Goal: Transaction & Acquisition: Subscribe to service/newsletter

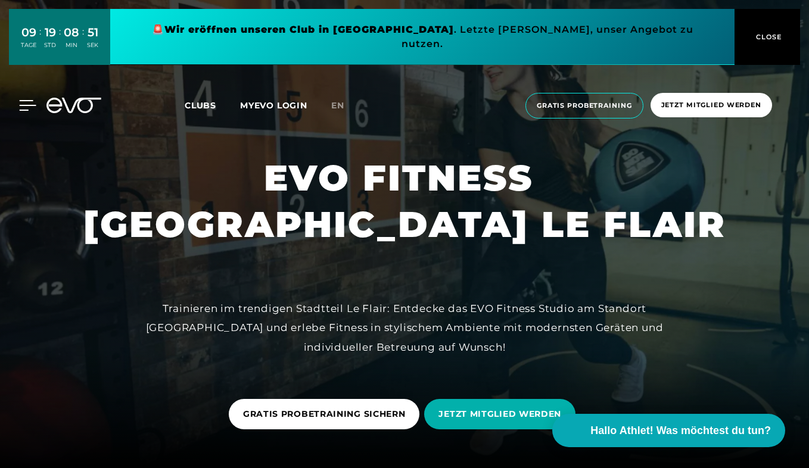
click at [24, 100] on icon at bounding box center [27, 105] width 17 height 11
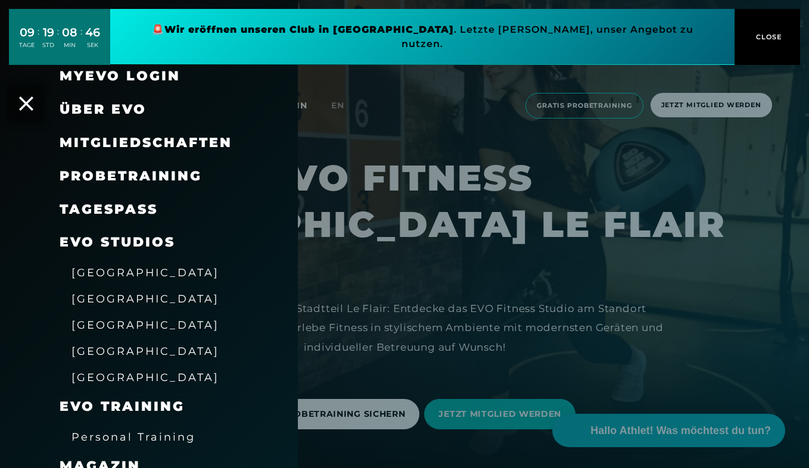
click at [123, 148] on span "Mitgliedschaften" at bounding box center [146, 143] width 173 height 16
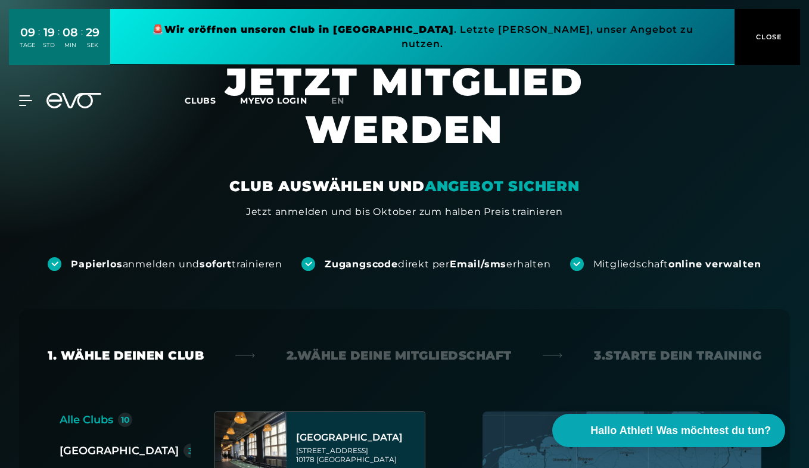
scroll to position [1, 0]
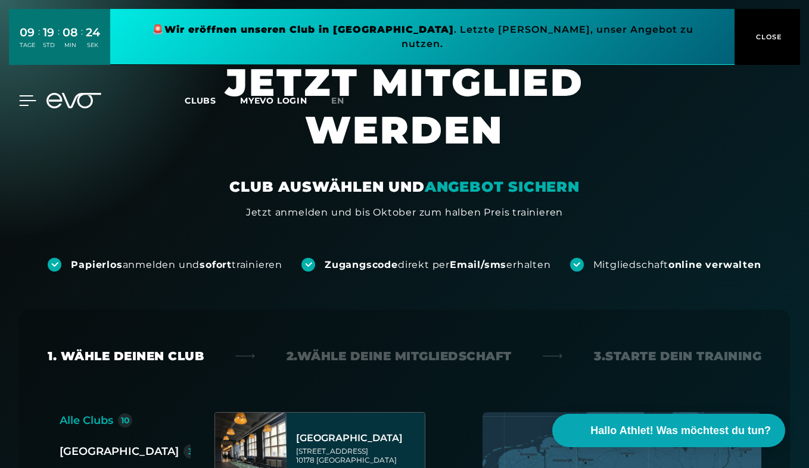
click at [32, 96] on icon at bounding box center [28, 101] width 17 height 10
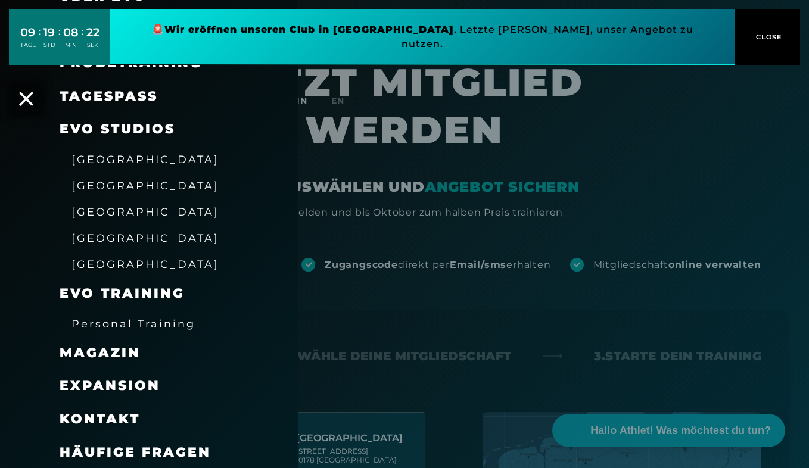
scroll to position [114, 0]
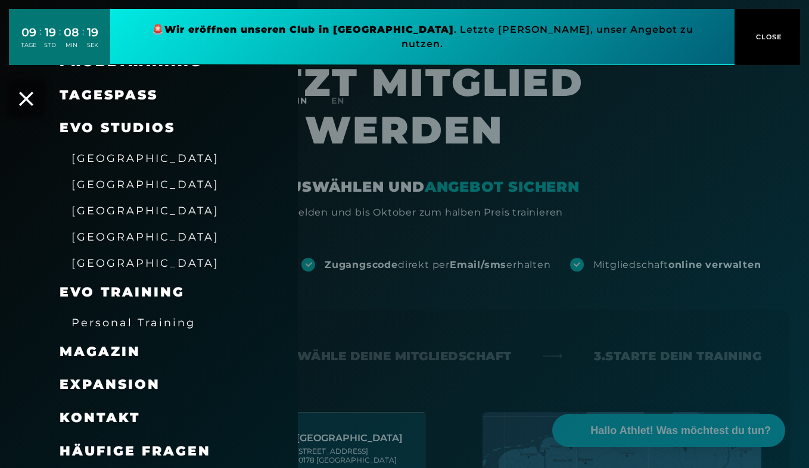
click at [696, 157] on div at bounding box center [404, 234] width 809 height 468
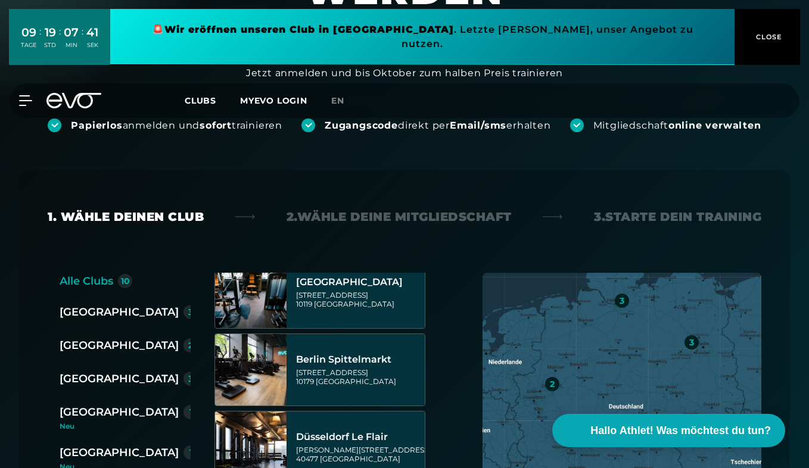
scroll to position [0, 0]
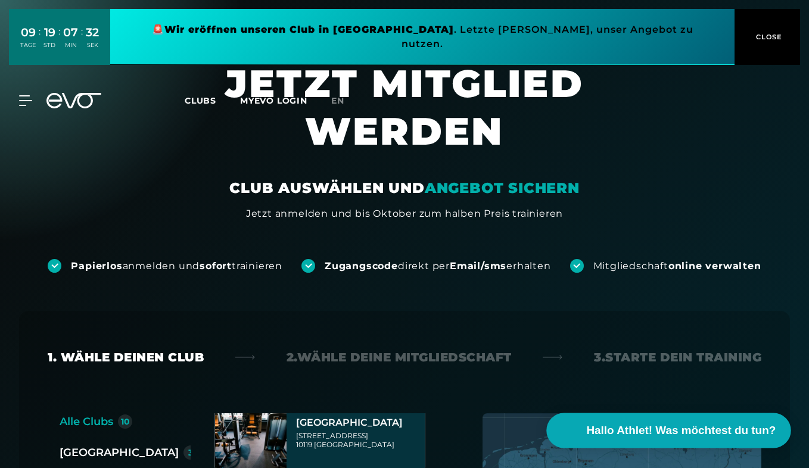
click at [609, 430] on span "Hallo Athlet! Was möchtest du tun?" at bounding box center [681, 430] width 189 height 17
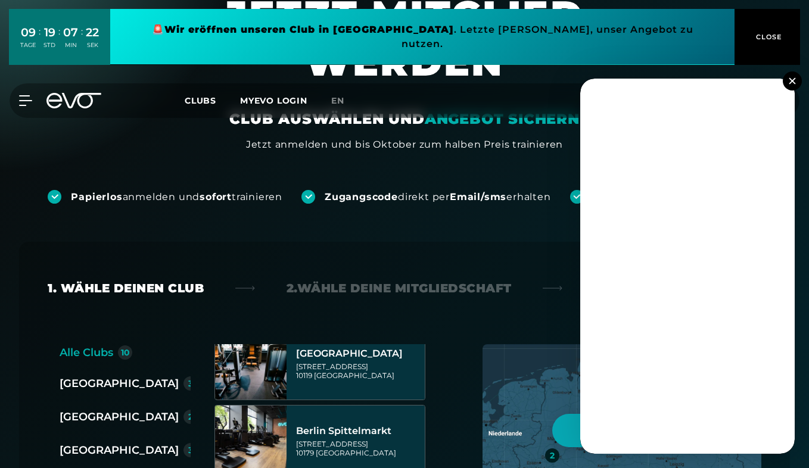
scroll to position [51, 0]
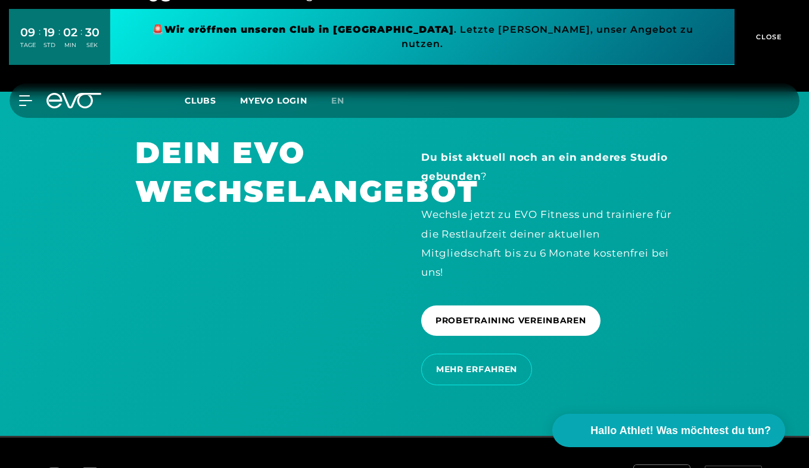
scroll to position [1984, 0]
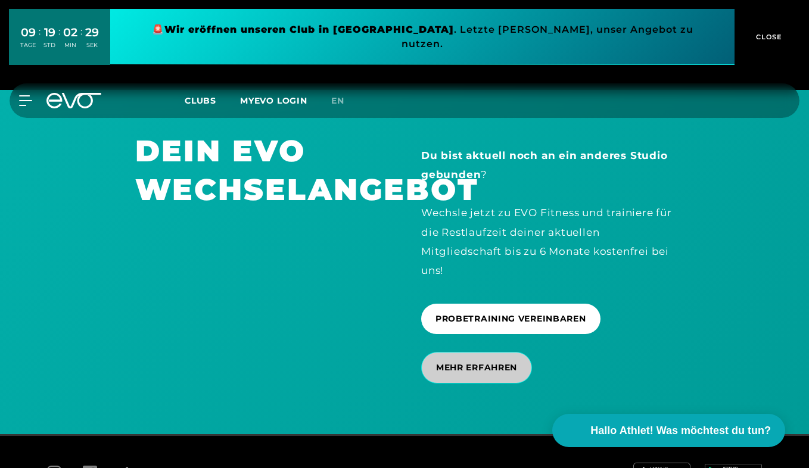
click at [469, 372] on span "MEHR ERFAHREN" at bounding box center [476, 368] width 81 height 13
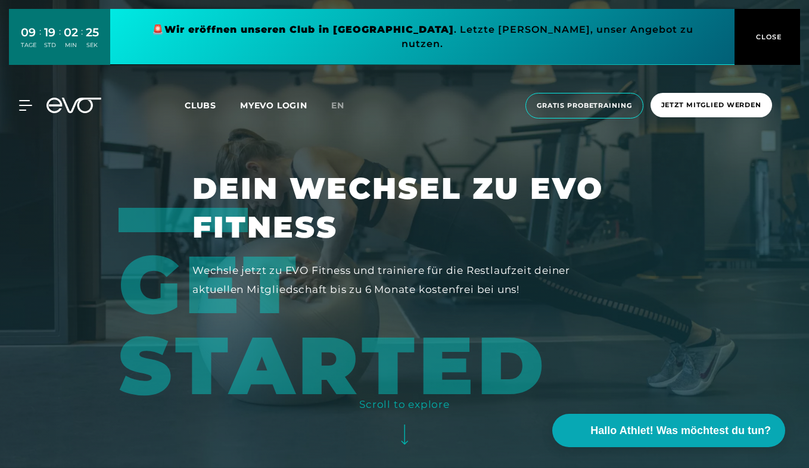
scroll to position [32, 0]
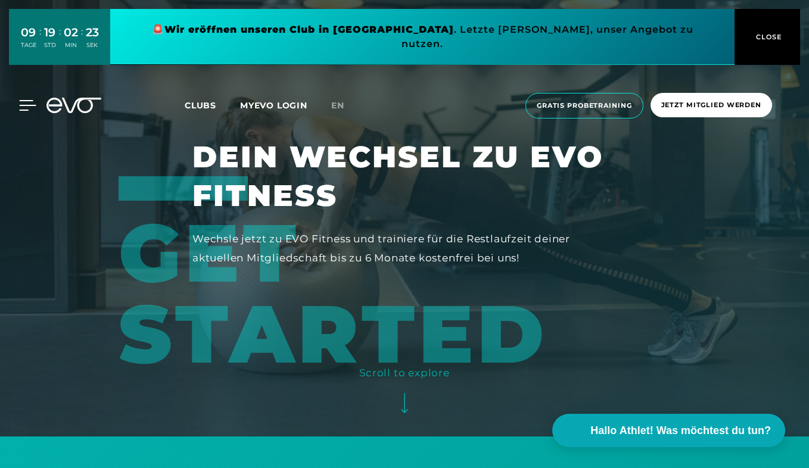
click at [27, 101] on icon at bounding box center [28, 106] width 17 height 10
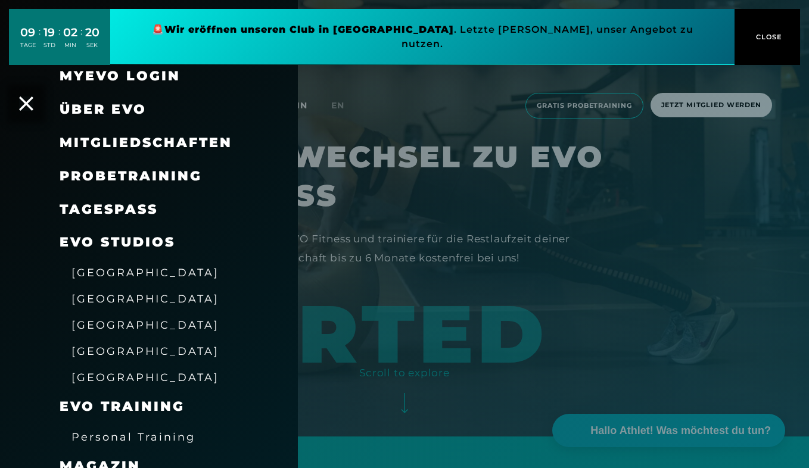
click at [105, 141] on span "Mitgliedschaften" at bounding box center [146, 143] width 173 height 16
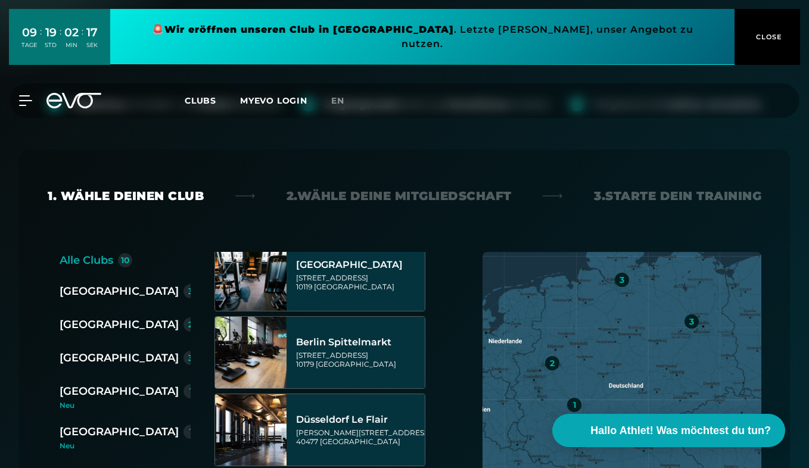
scroll to position [101, 0]
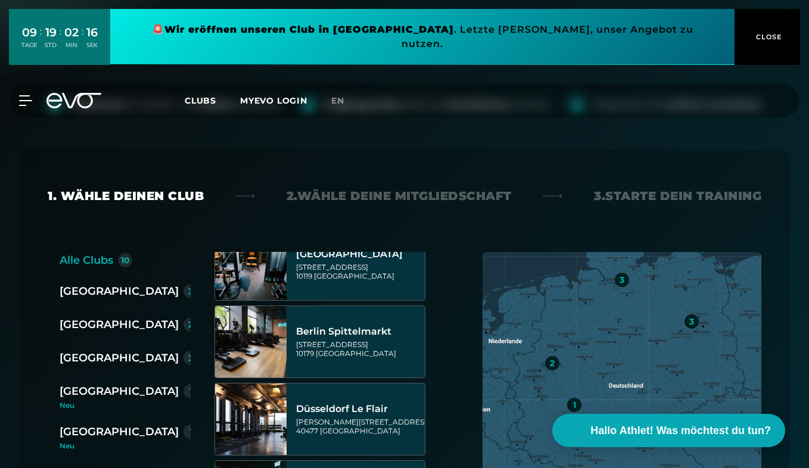
click at [100, 322] on div "[GEOGRAPHIC_DATA]" at bounding box center [119, 324] width 119 height 17
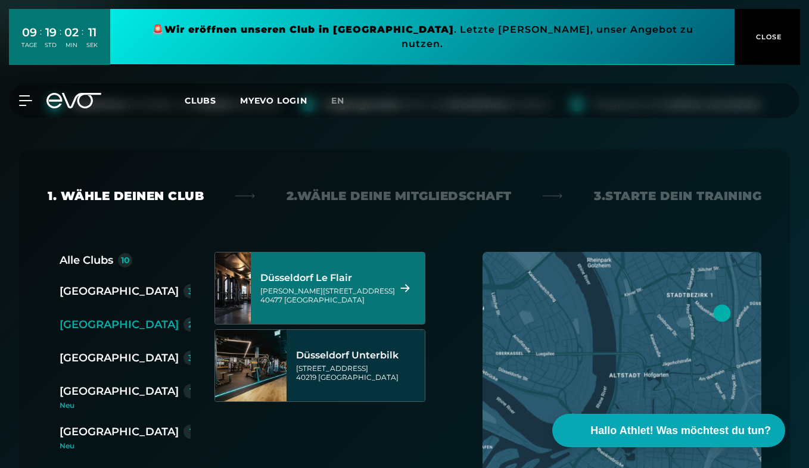
click at [344, 289] on div "Marc-Chagall-Straße 2 40477 Düsseldorf" at bounding box center [327, 295] width 135 height 18
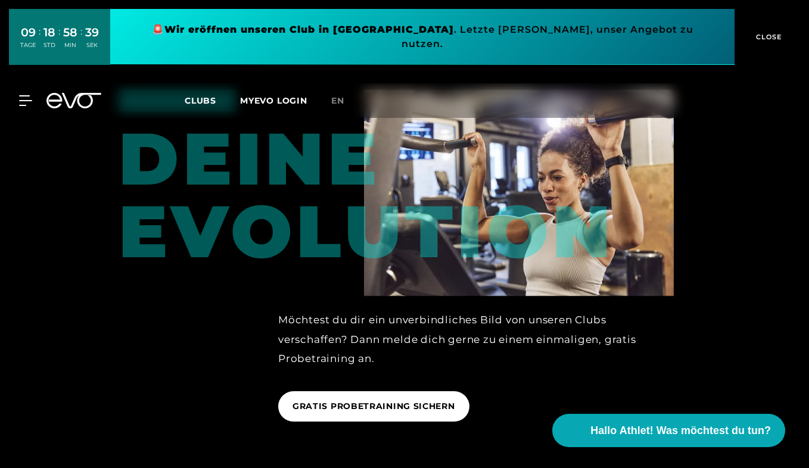
scroll to position [1416, 0]
